Goal: Task Accomplishment & Management: Complete application form

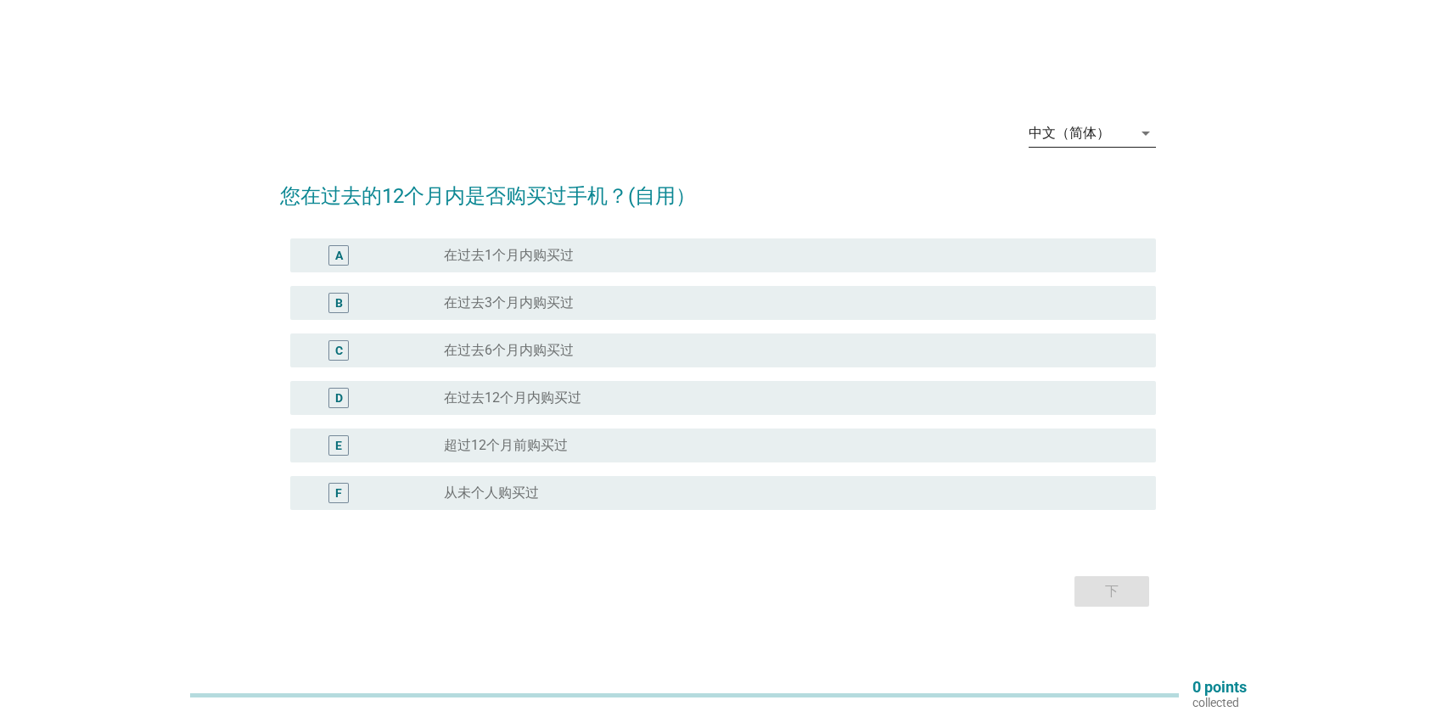
click at [1150, 139] on icon "arrow_drop_down" at bounding box center [1146, 133] width 20 height 20
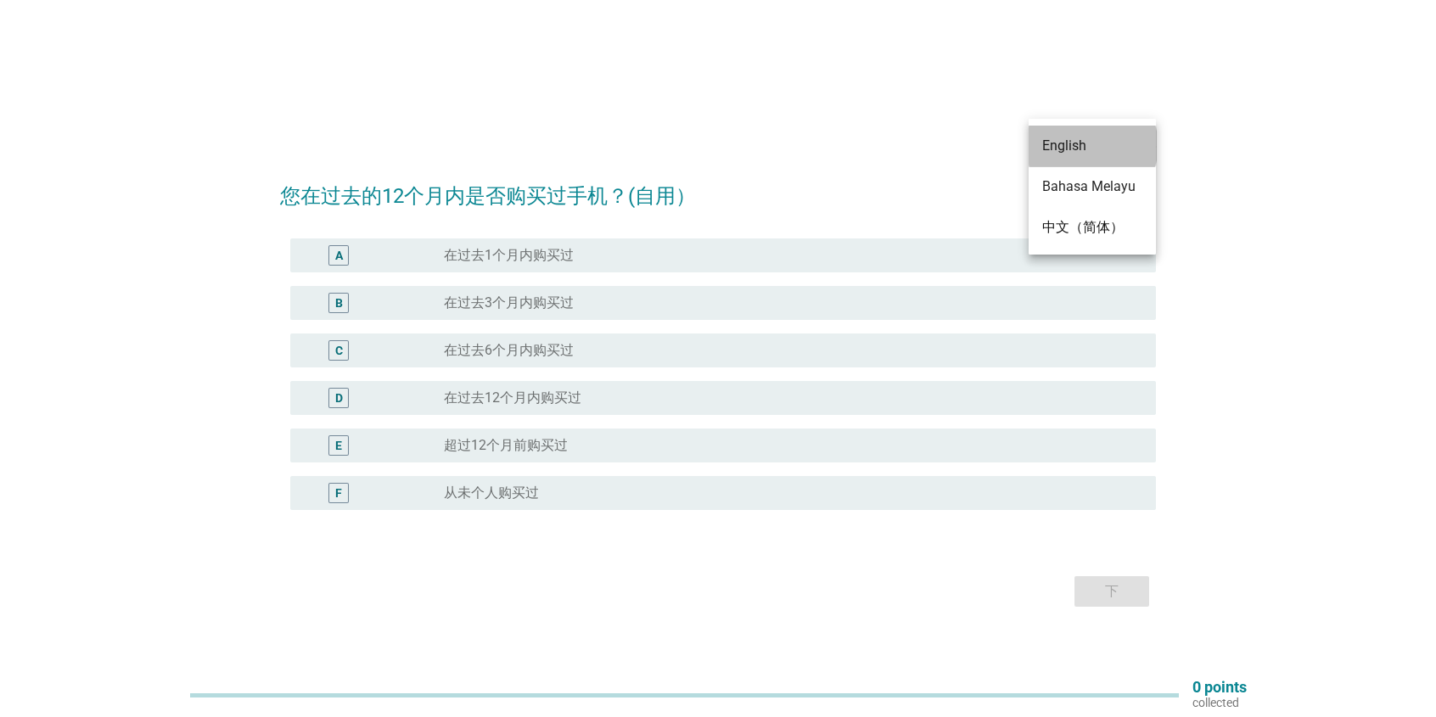
click at [1117, 151] on div "English" at bounding box center [1092, 146] width 100 height 20
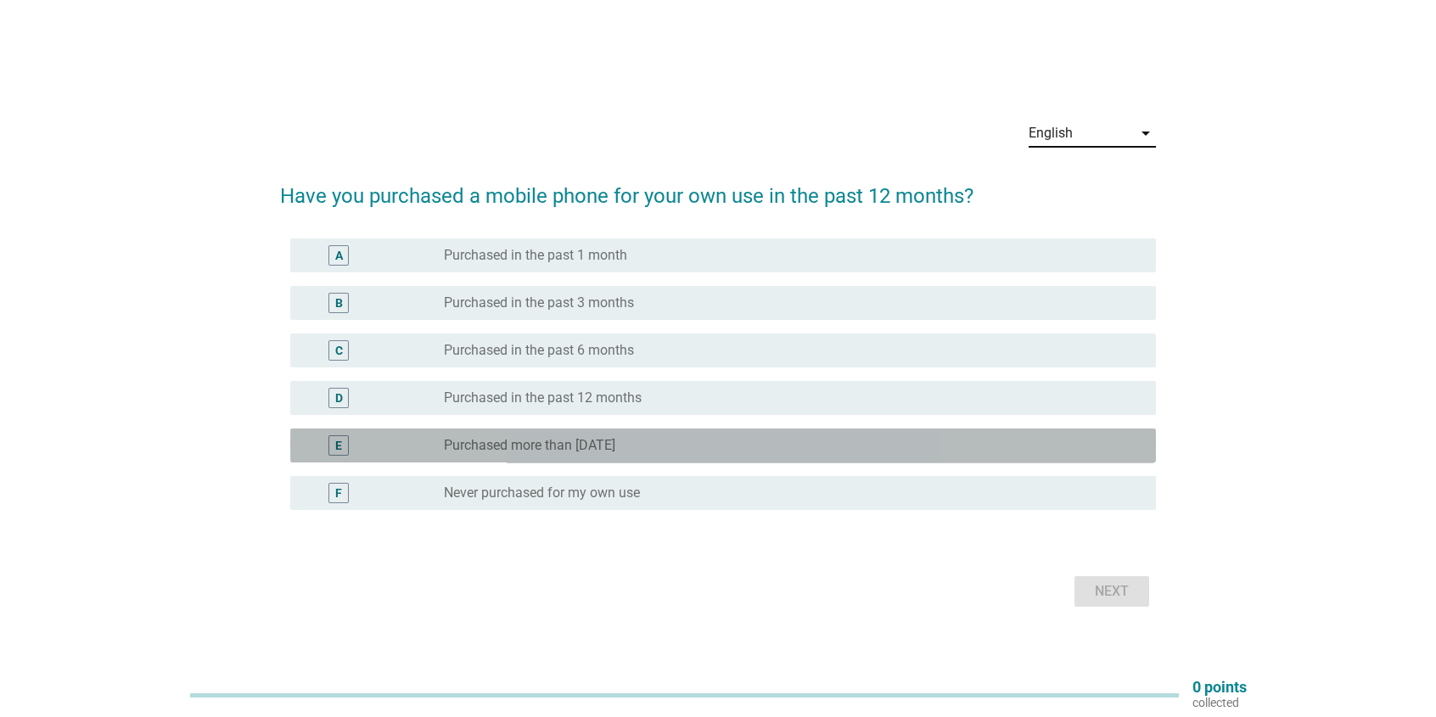
click at [632, 453] on div "radio_button_unchecked Purchased more than [DATE]" at bounding box center [793, 445] width 699 height 20
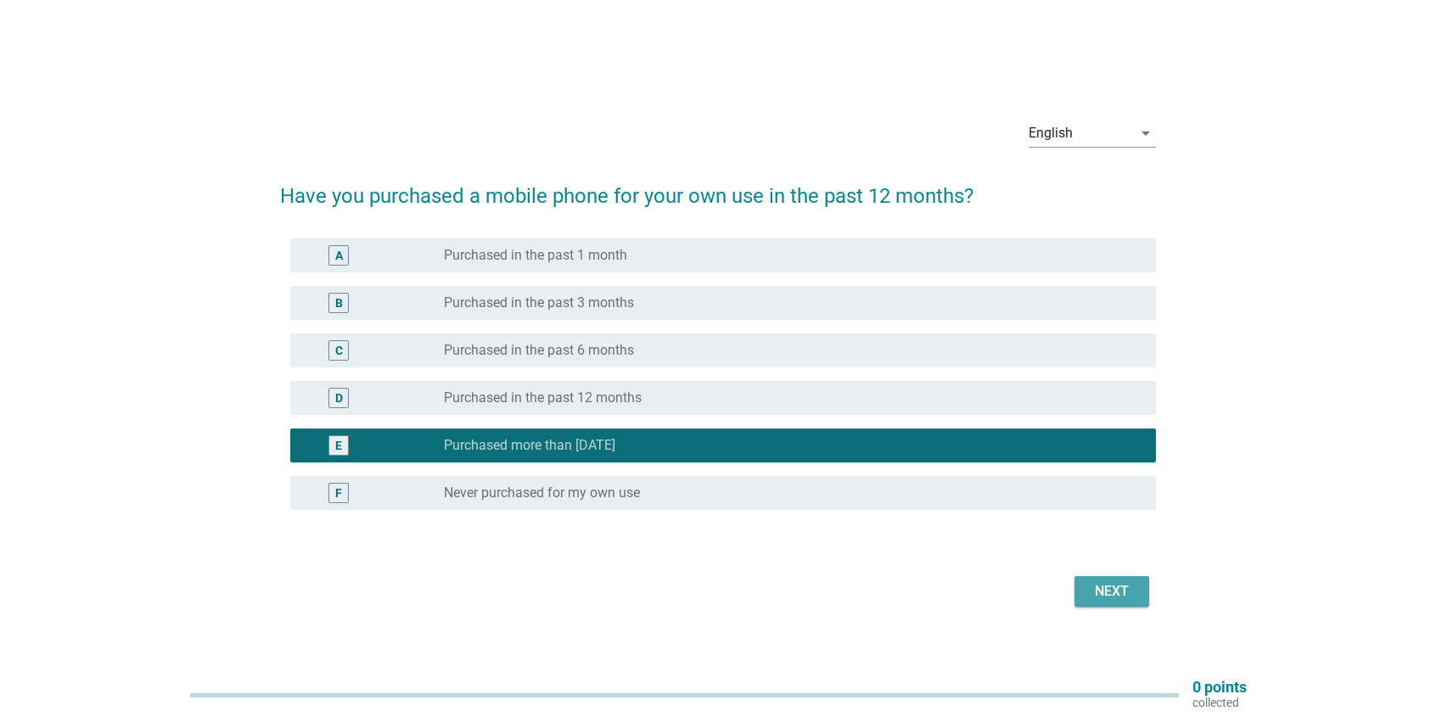
click at [1128, 600] on div "Next" at bounding box center [1112, 591] width 48 height 20
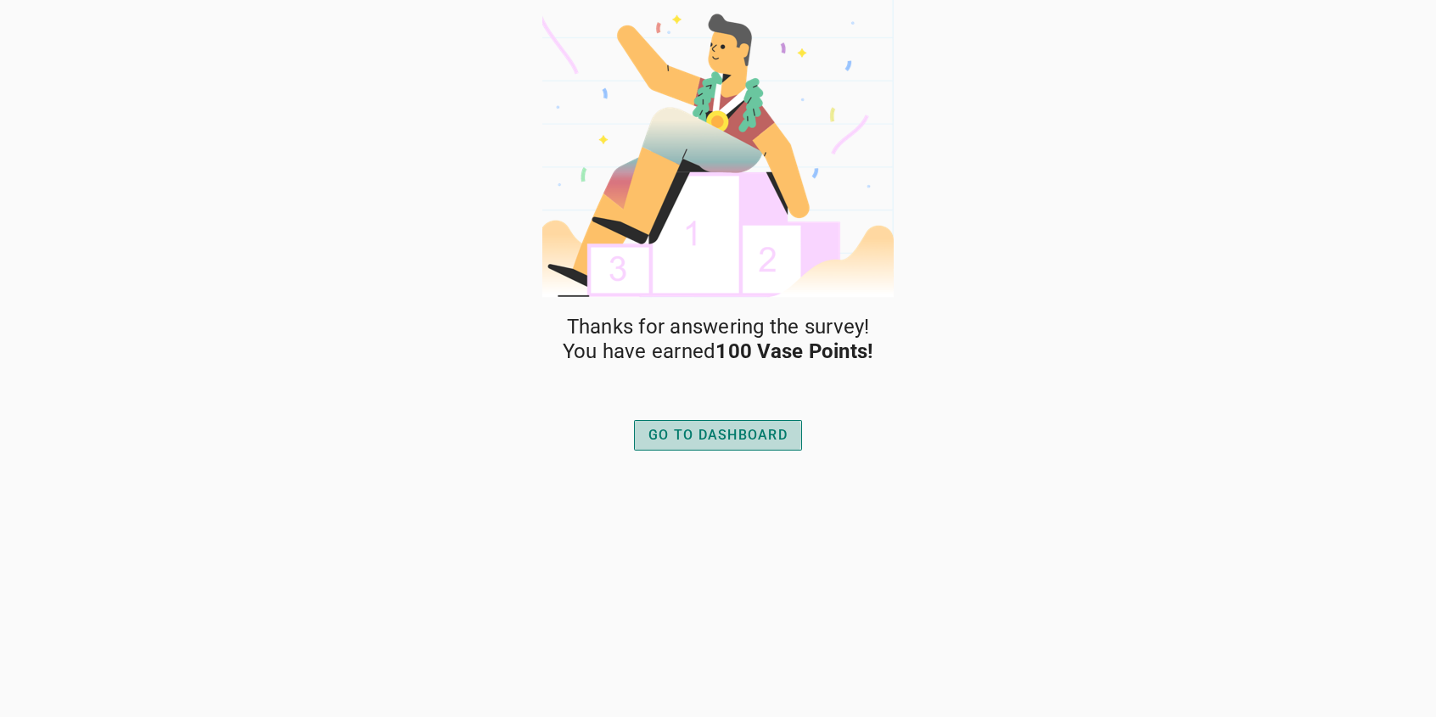
click at [693, 444] on div "GO TO DASHBOARD" at bounding box center [717, 435] width 139 height 20
